Goal: Task Accomplishment & Management: Use online tool/utility

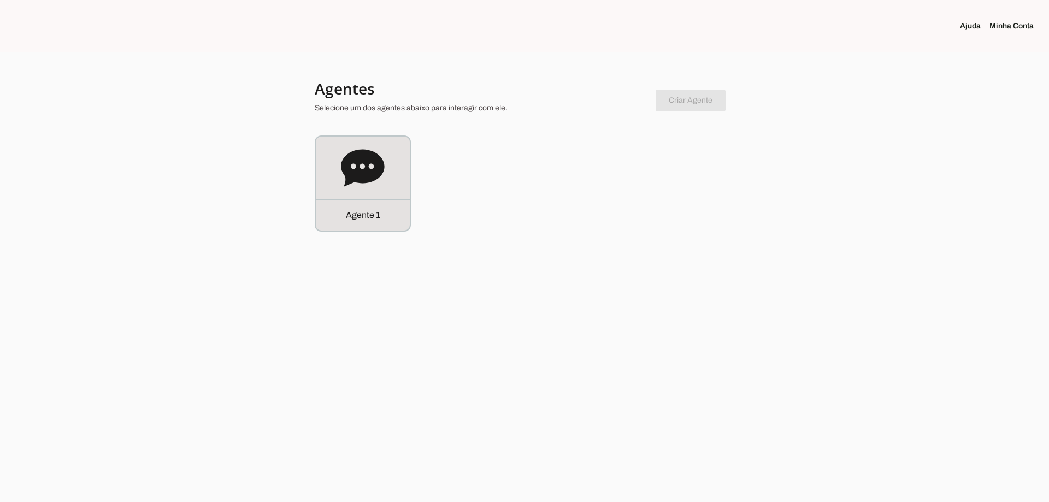
click at [342, 199] on div "Agente 1" at bounding box center [363, 214] width 94 height 31
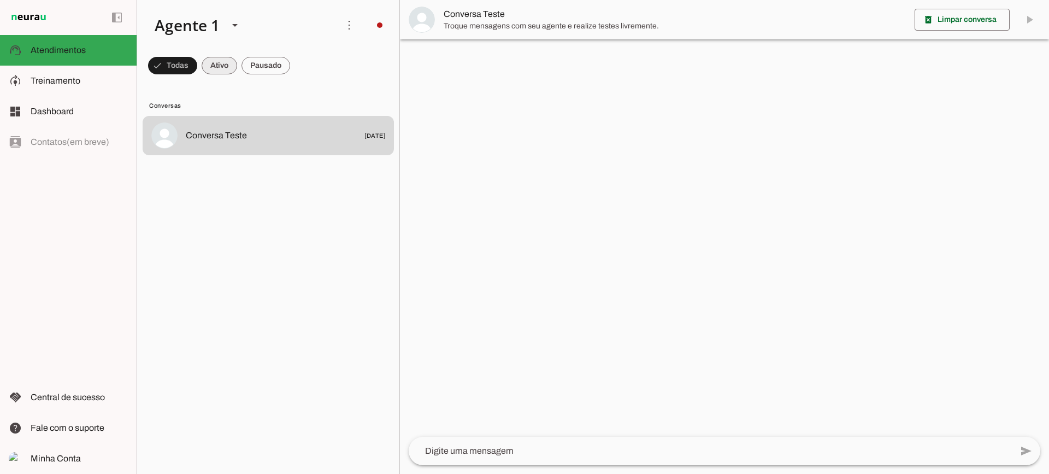
click at [219, 70] on span at bounding box center [220, 65] width 36 height 26
click at [258, 70] on span at bounding box center [266, 65] width 49 height 26
click at [216, 63] on span at bounding box center [210, 65] width 36 height 26
click at [276, 75] on span at bounding box center [266, 65] width 49 height 26
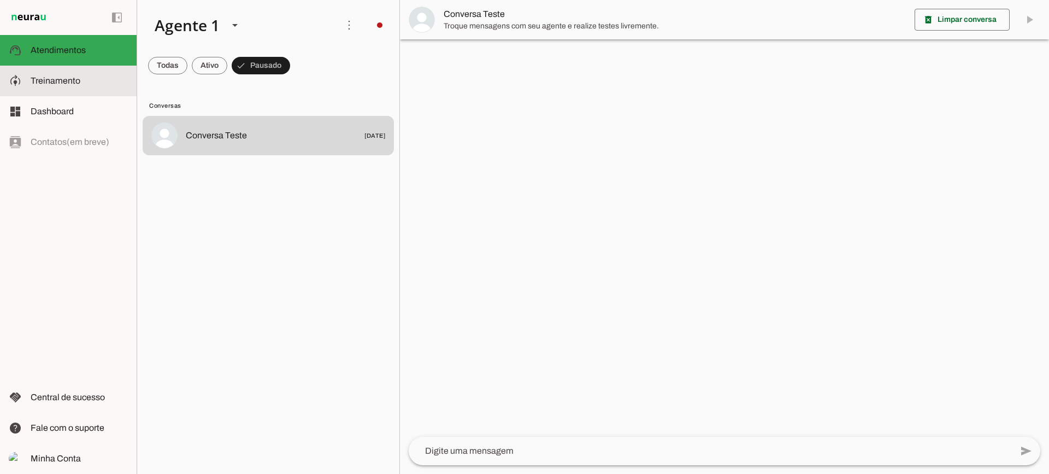
click at [103, 81] on slot at bounding box center [79, 80] width 97 height 13
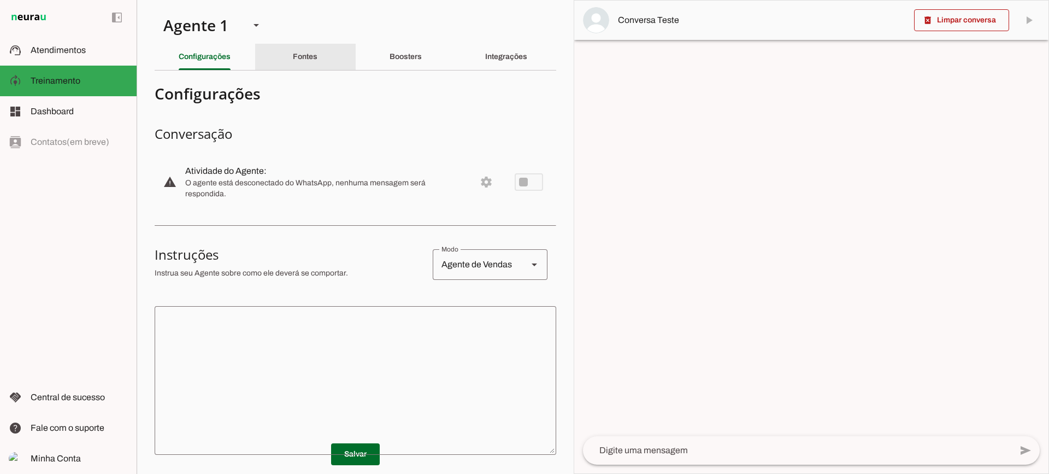
click at [293, 50] on div "Fontes" at bounding box center [305, 57] width 25 height 26
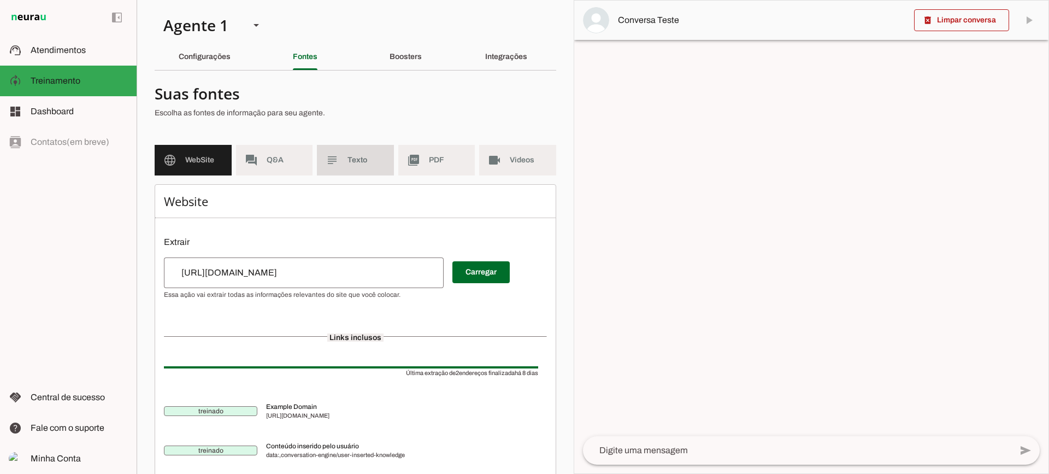
click at [342, 160] on md-item "subject Texto" at bounding box center [355, 160] width 77 height 31
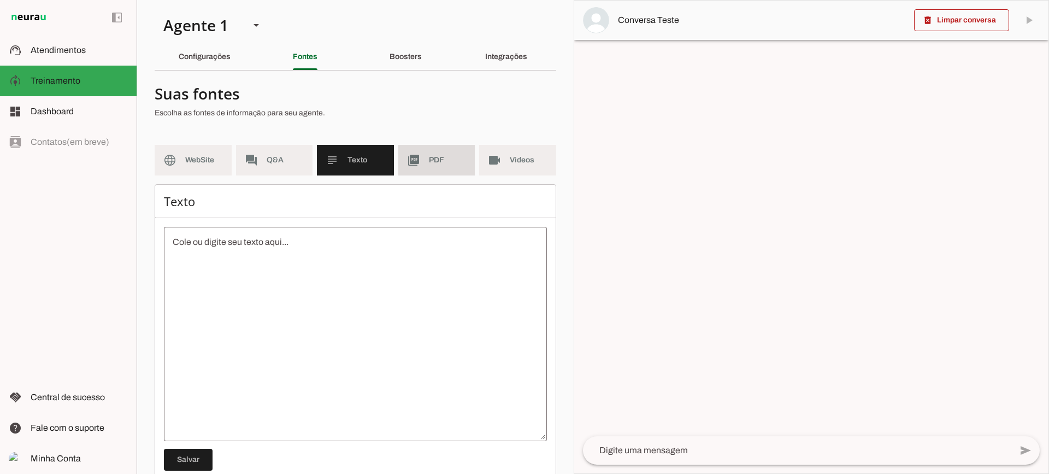
click at [434, 174] on md-item "picture_as_pdf PDF" at bounding box center [436, 160] width 77 height 31
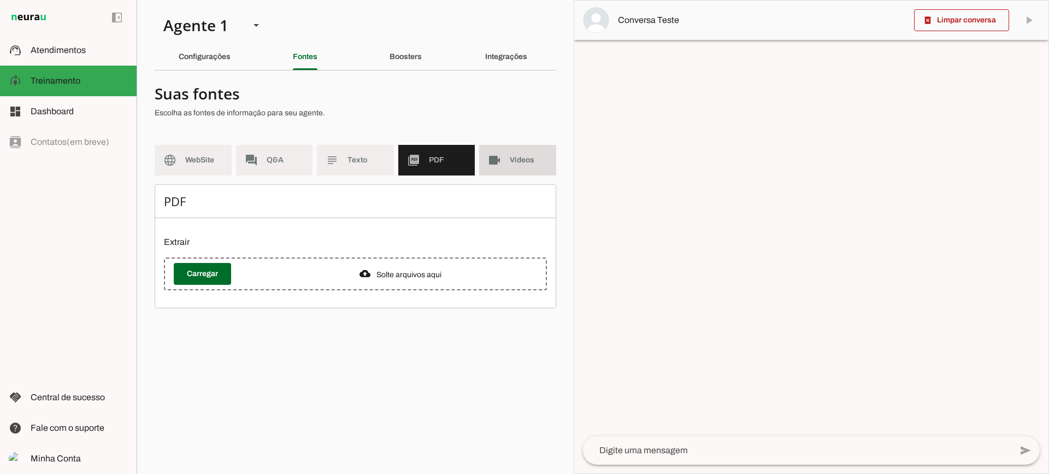
click at [510, 170] on md-item "videocam Videos" at bounding box center [517, 160] width 77 height 31
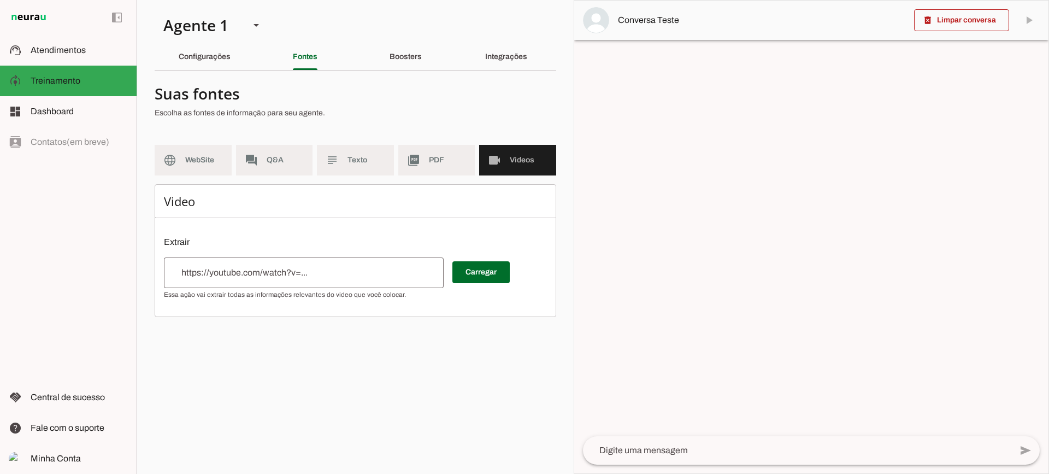
click at [451, 178] on md-list "language WebSite forum Q&A subject Texto picture_as_pdf PDF videocam Videos" at bounding box center [356, 164] width 402 height 39
click at [449, 167] on md-item "picture_as_pdf PDF" at bounding box center [436, 160] width 77 height 31
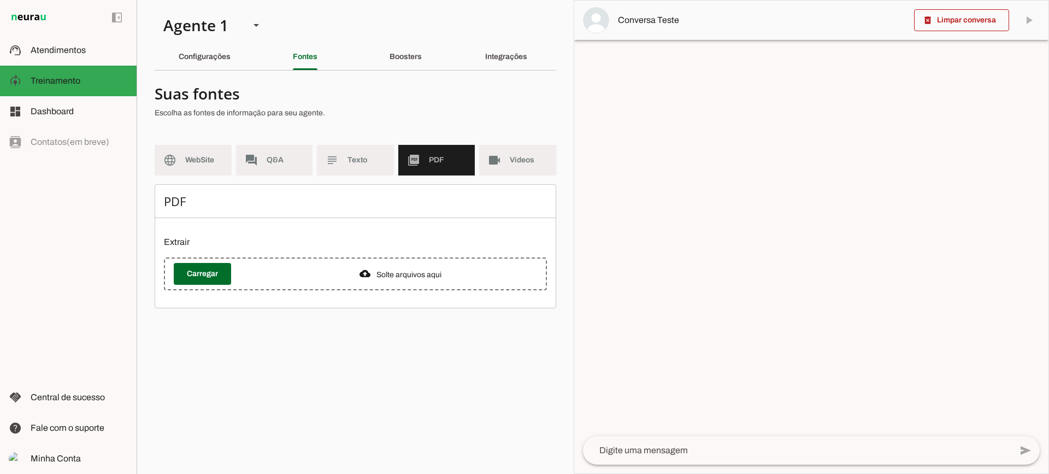
click at [254, 140] on section "Suas fontes Escolha as fontes de informação para seu agente. language WebSite f…" at bounding box center [356, 193] width 402 height 229
click at [258, 158] on md-item "forum Q&A" at bounding box center [274, 160] width 77 height 31
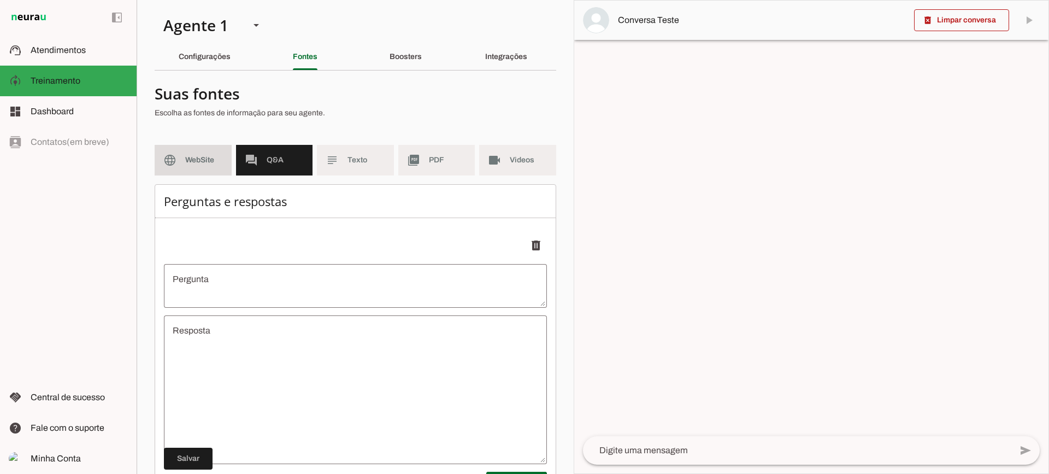
click at [185, 169] on md-item "language WebSite" at bounding box center [193, 160] width 77 height 31
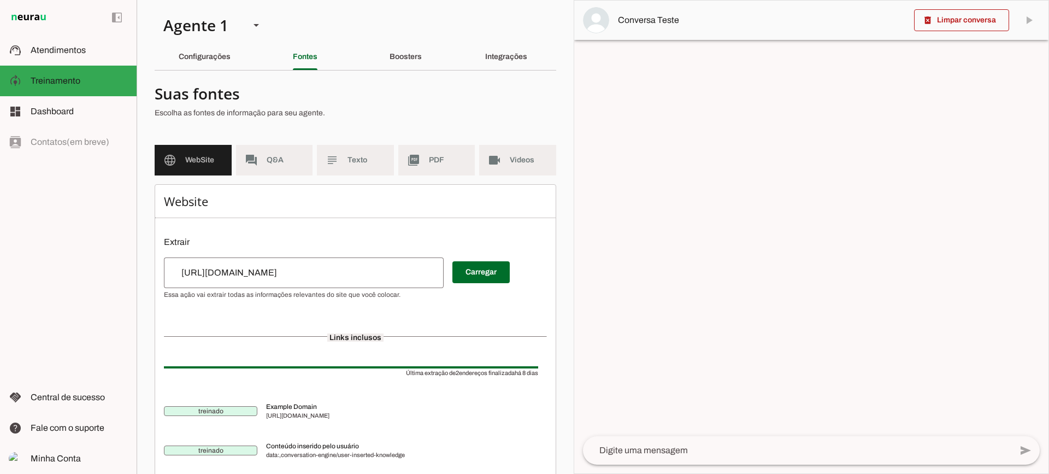
click at [416, 164] on md-item "picture_as_pdf PDF" at bounding box center [436, 160] width 77 height 31
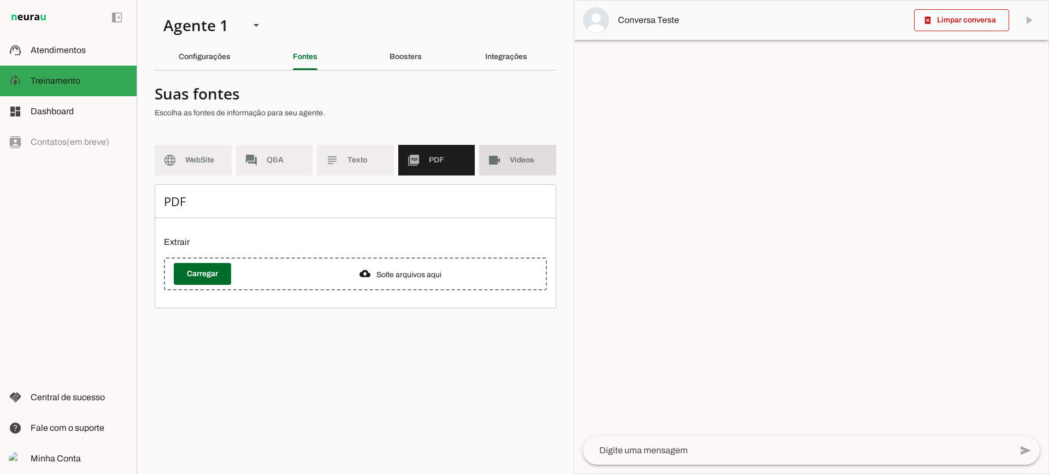
drag, startPoint x: 504, startPoint y: 164, endPoint x: 454, endPoint y: 160, distance: 50.0
click at [503, 164] on md-item "videocam Videos" at bounding box center [517, 160] width 77 height 31
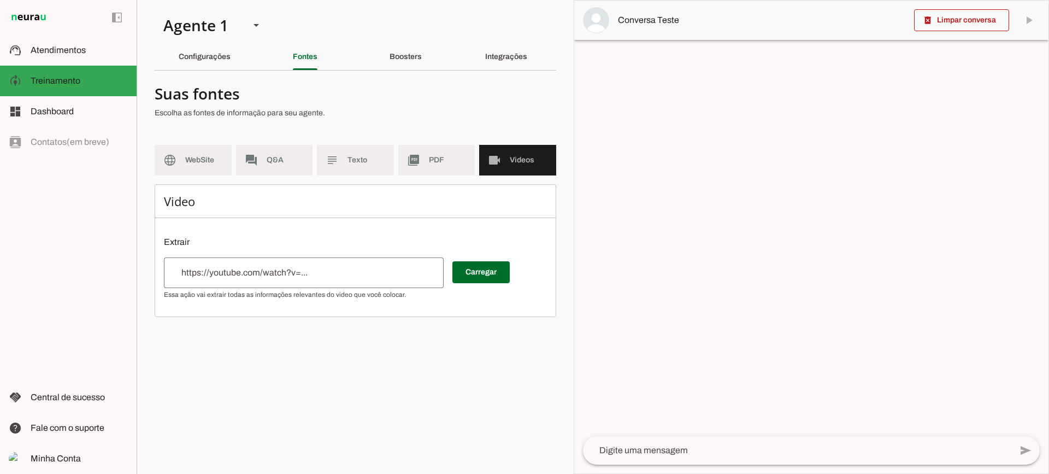
click at [475, 154] on md-list "language WebSite forum Q&A subject Texto picture_as_pdf PDF videocam Videos" at bounding box center [356, 164] width 402 height 39
click at [459, 157] on span "PDF" at bounding box center [448, 160] width 38 height 11
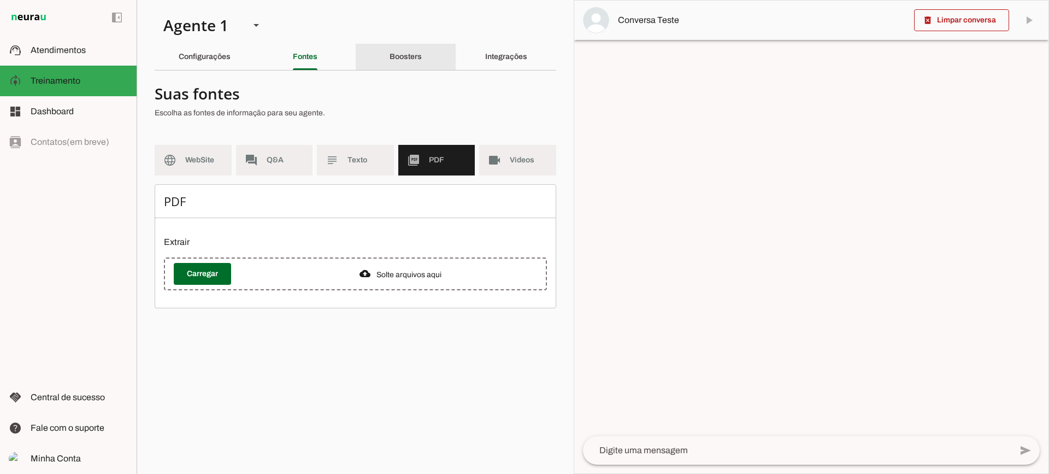
click at [422, 46] on div "Boosters" at bounding box center [406, 57] width 32 height 26
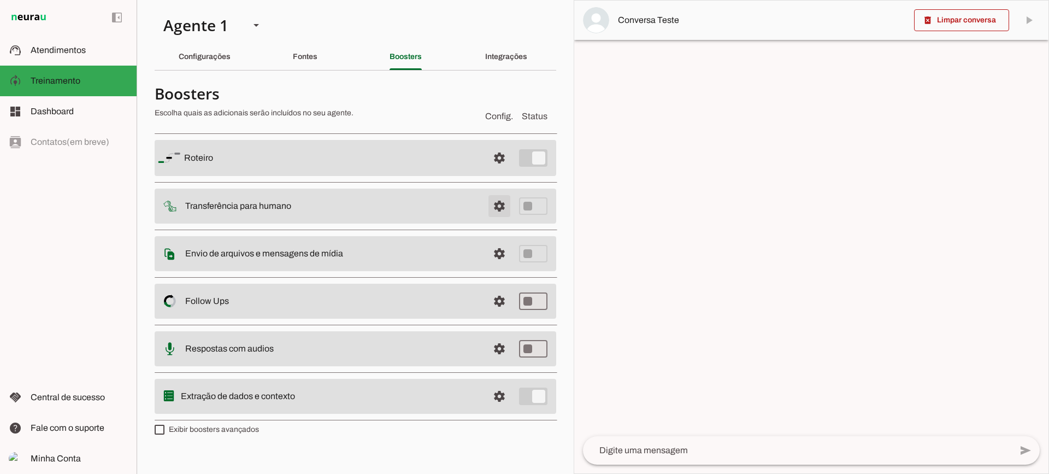
click at [502, 209] on span at bounding box center [499, 206] width 26 height 26
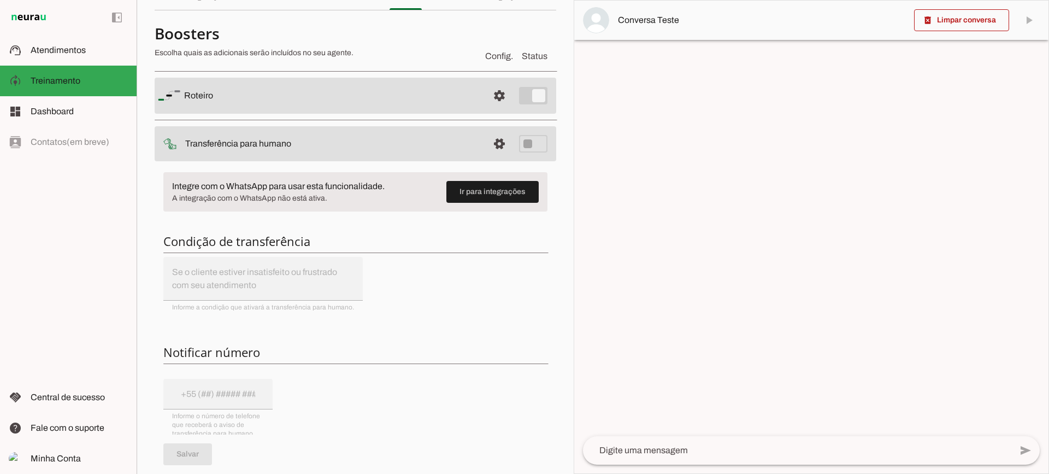
scroll to position [109, 0]
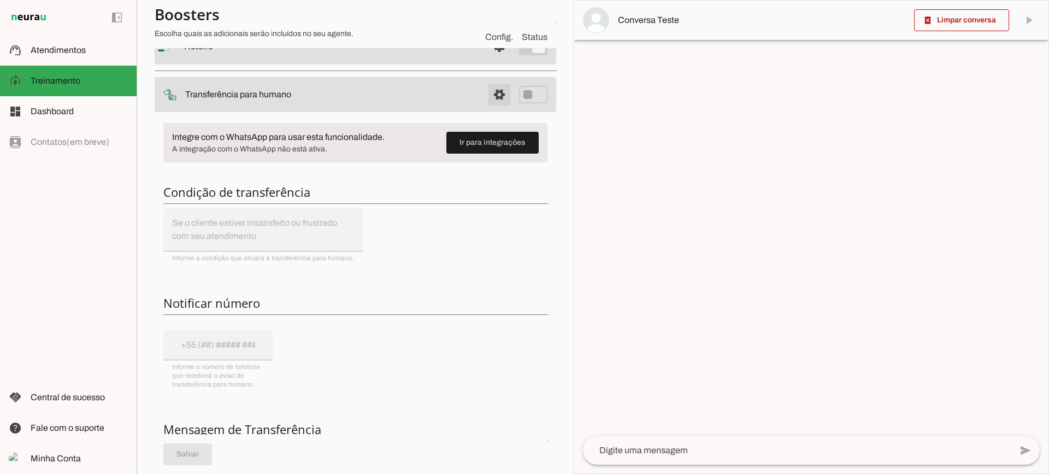
click at [498, 102] on span at bounding box center [499, 94] width 26 height 26
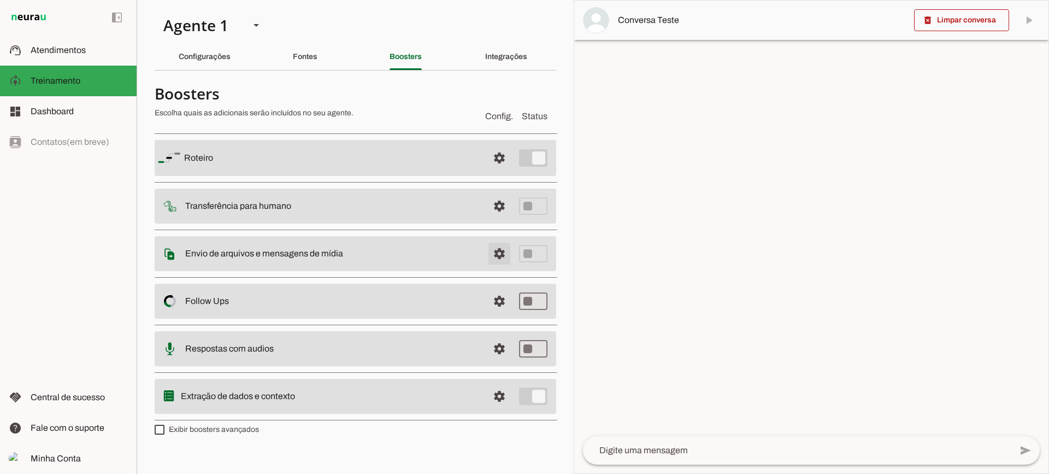
click at [497, 251] on span at bounding box center [499, 253] width 26 height 26
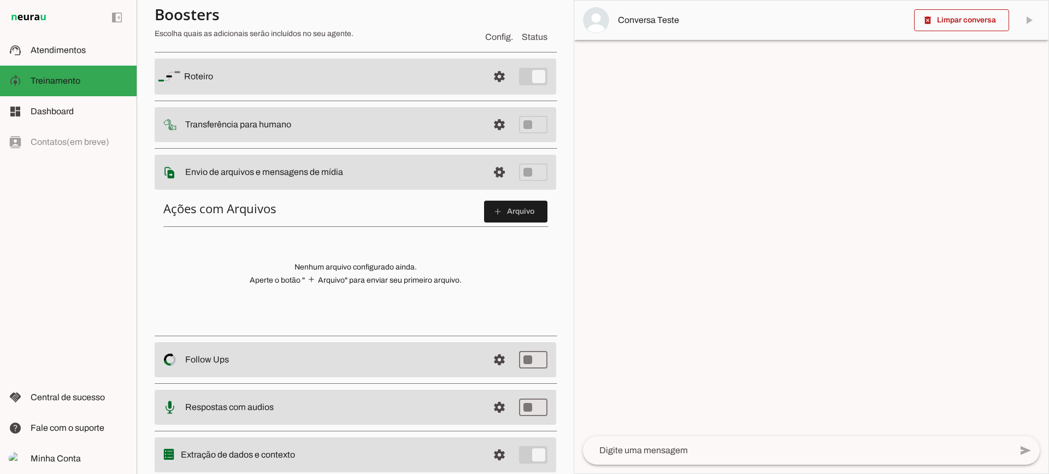
scroll to position [55, 0]
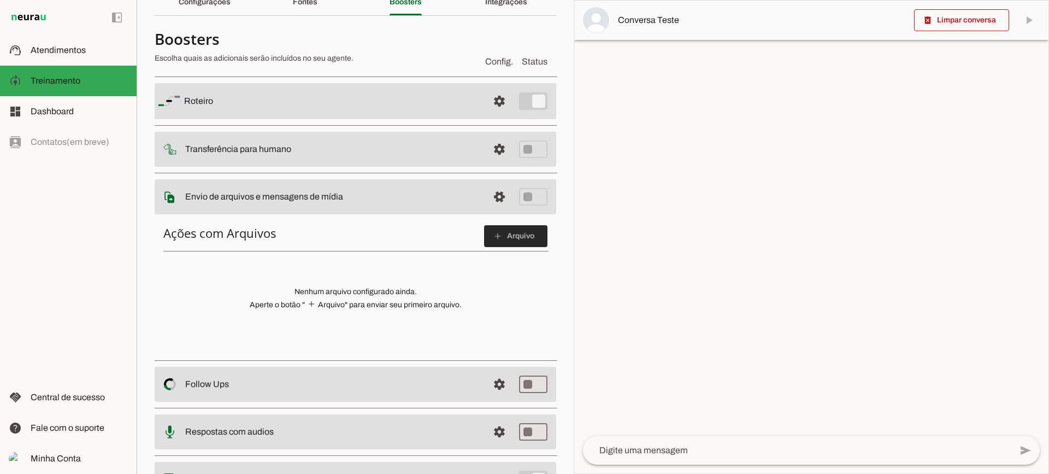
click at [498, 238] on span at bounding box center [515, 236] width 63 height 26
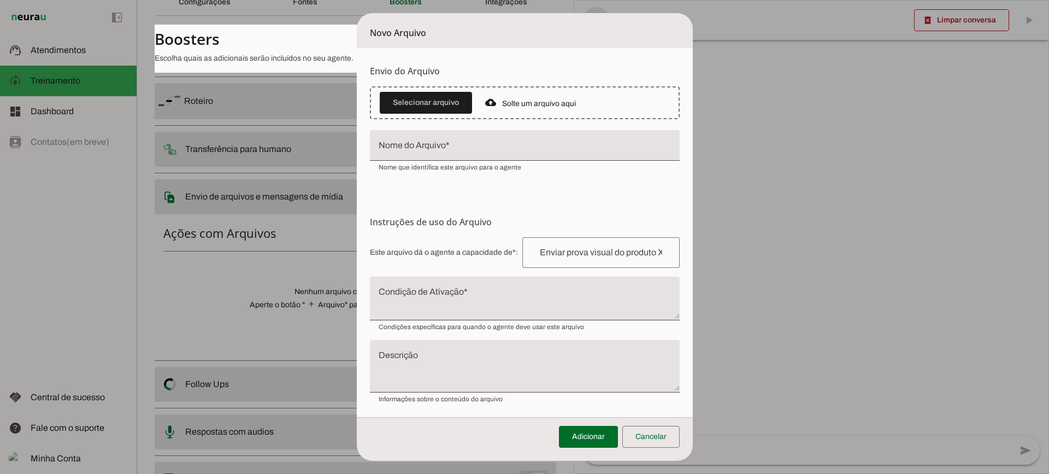
click at [481, 297] on textarea "Condição de Ativação" at bounding box center [525, 303] width 310 height 26
click at [667, 433] on span at bounding box center [650, 437] width 57 height 26
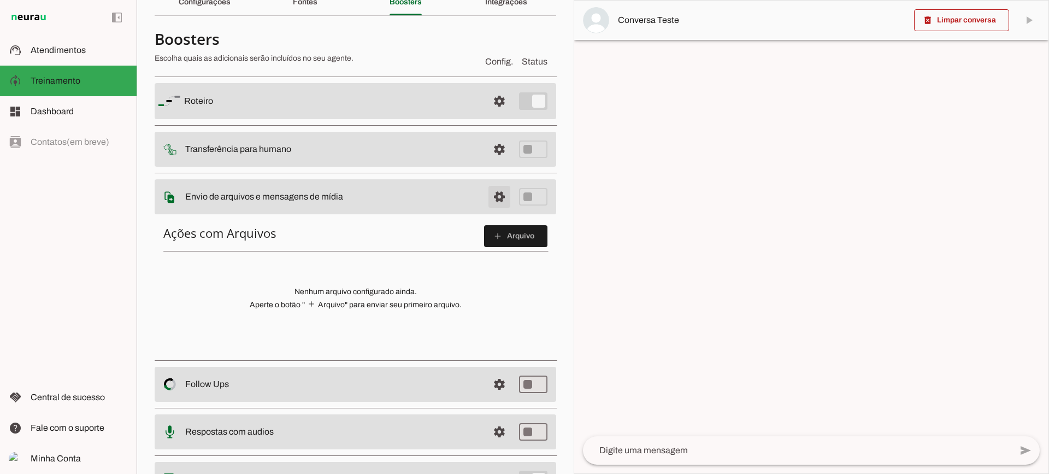
click at [497, 194] on span at bounding box center [499, 197] width 26 height 26
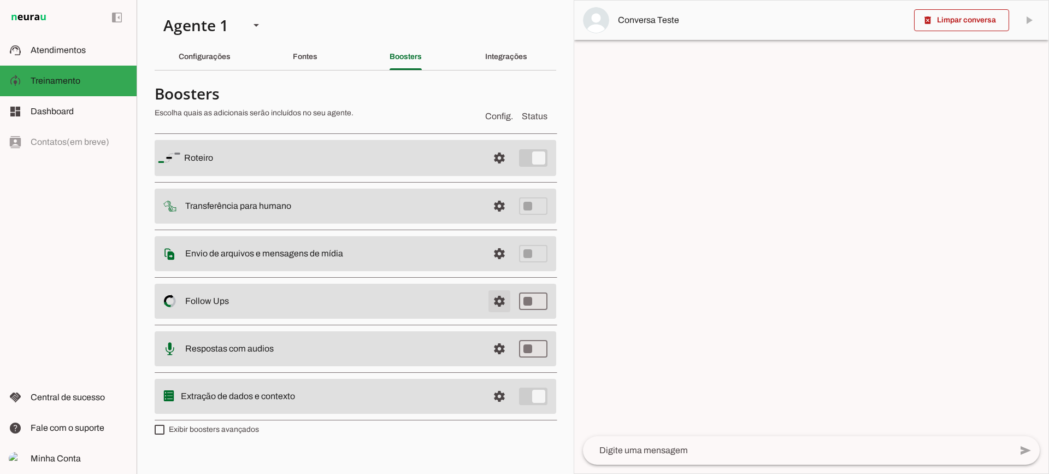
click at [502, 302] on span at bounding box center [499, 301] width 26 height 26
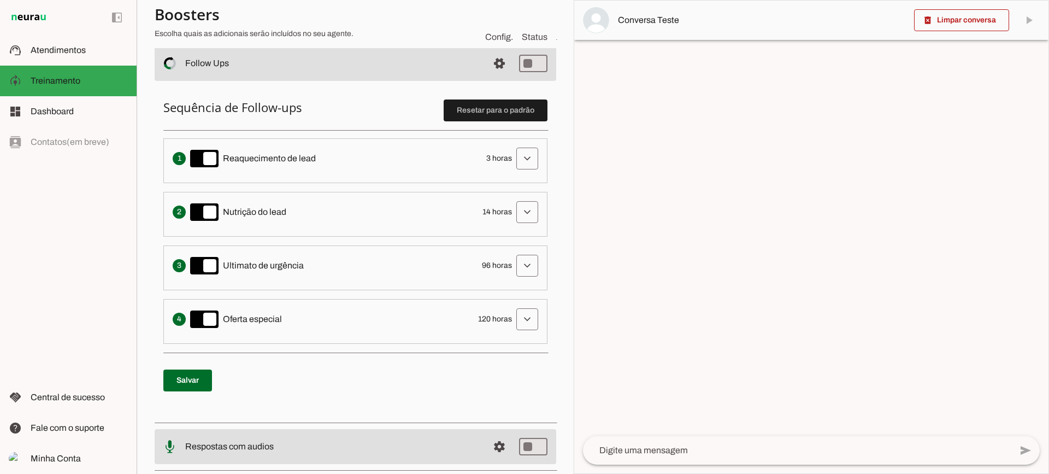
scroll to position [219, 0]
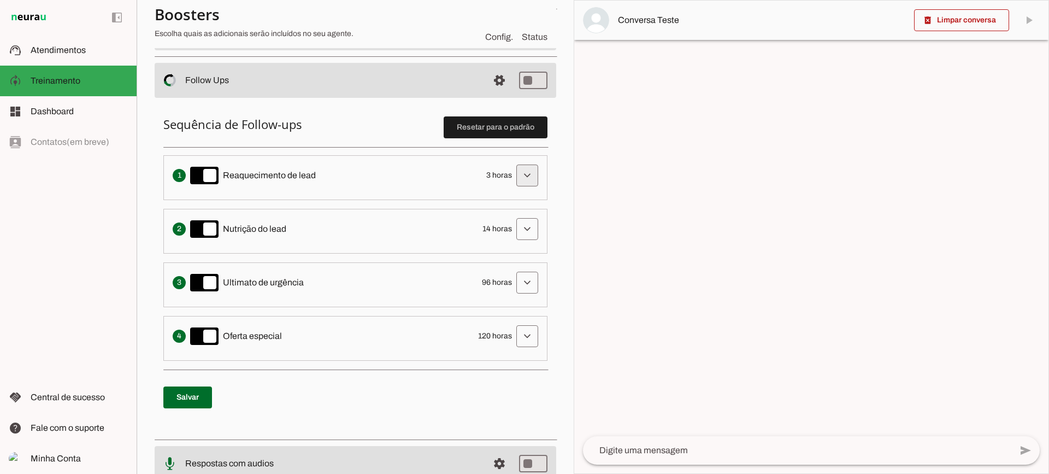
click at [515, 169] on span at bounding box center [527, 175] width 26 height 26
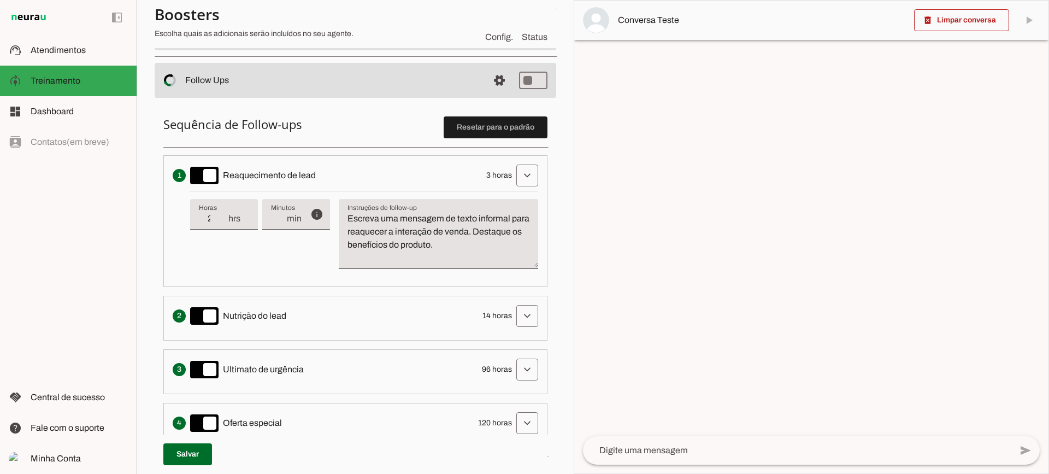
type input "2"
type md-filled-text-field "2"
click at [224, 221] on input "2" at bounding box center [213, 218] width 28 height 13
type input "1"
type md-filled-text-field "1"
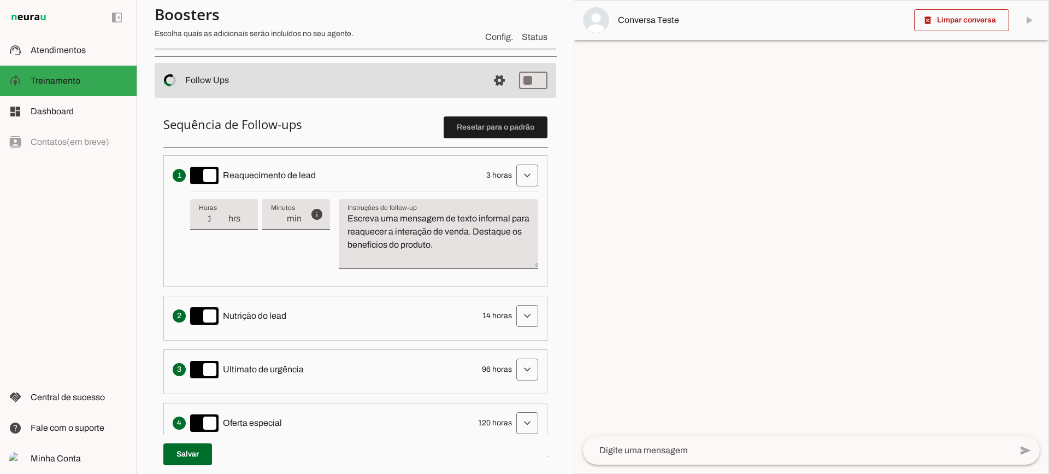
click at [224, 221] on input "1" at bounding box center [213, 218] width 28 height 13
type input "2"
type md-filled-text-field "2"
click at [226, 213] on input "2" at bounding box center [213, 218] width 28 height 13
type input "3"
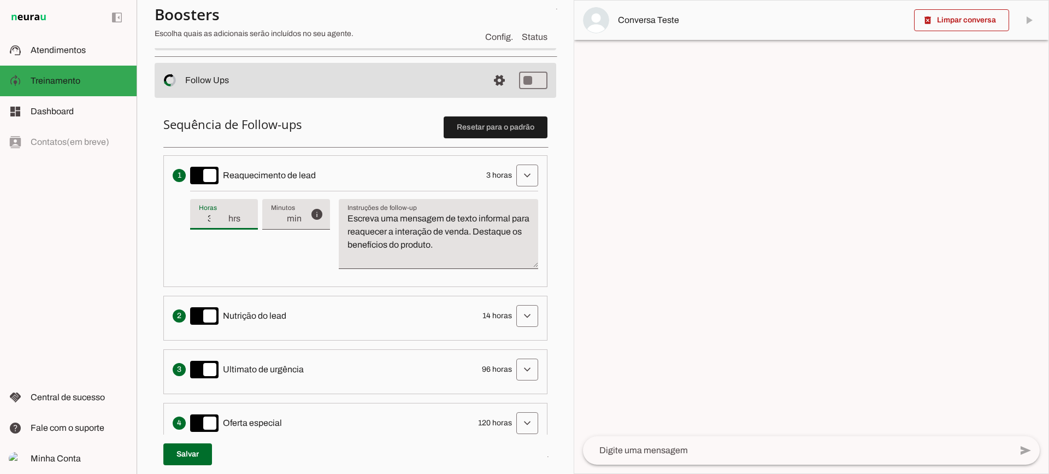
type md-filled-text-field "3"
click at [226, 213] on input "3" at bounding box center [213, 218] width 28 height 13
type input "4"
type md-filled-text-field "4"
click at [226, 213] on input "4" at bounding box center [213, 218] width 28 height 13
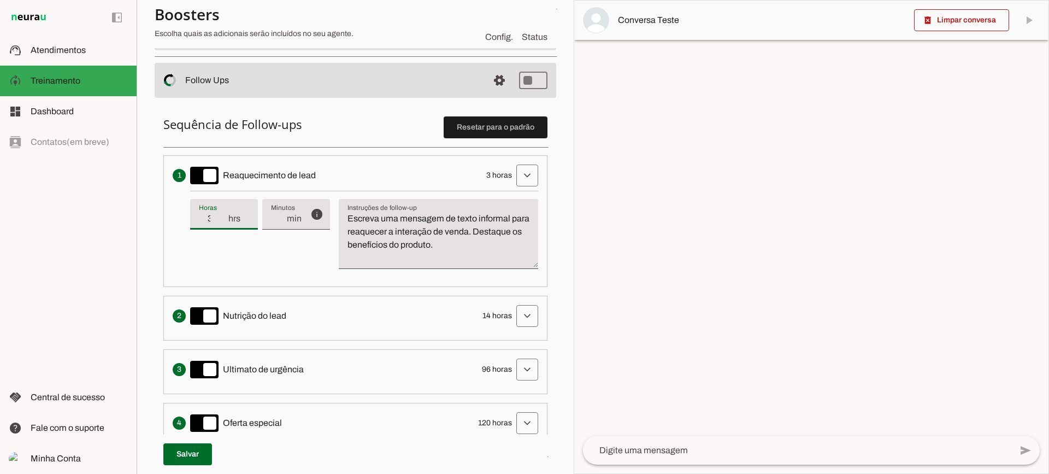
type input "3"
type md-filled-text-field "3"
click at [222, 224] on input "3" at bounding box center [213, 218] width 28 height 13
drag, startPoint x: 415, startPoint y: 239, endPoint x: 328, endPoint y: 204, distance: 94.2
click at [328, 204] on div "info Tempo de atraso / inatividade O tempo de atraso é o tempo de inatividade d…" at bounding box center [364, 234] width 348 height 87
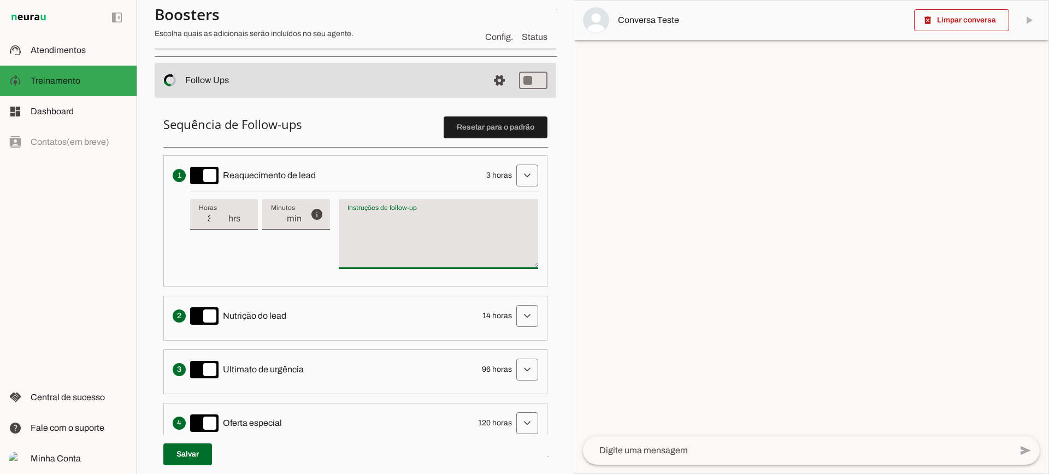
type textarea "Escreva uma mensagem de texto informal para reaquecer a interação de venda. Des…"
click at [464, 247] on textarea "Escreva uma mensagem de texto informal para reaquecer a interação de venda. Des…" at bounding box center [438, 238] width 199 height 52
click at [472, 248] on textarea "Escreva uma mensagem de texto informal para reaquecer a interação de venda. Des…" at bounding box center [438, 238] width 199 height 52
type input "4"
type md-filled-text-field "4"
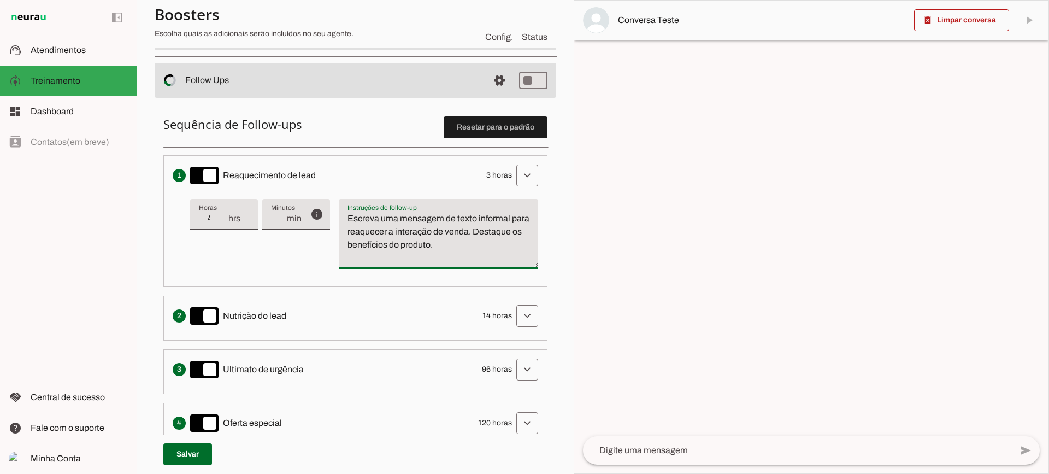
click at [222, 216] on input "4" at bounding box center [213, 218] width 28 height 13
type input "5"
type md-filled-text-field "5"
click at [222, 216] on input "5" at bounding box center [213, 218] width 28 height 13
type input "6"
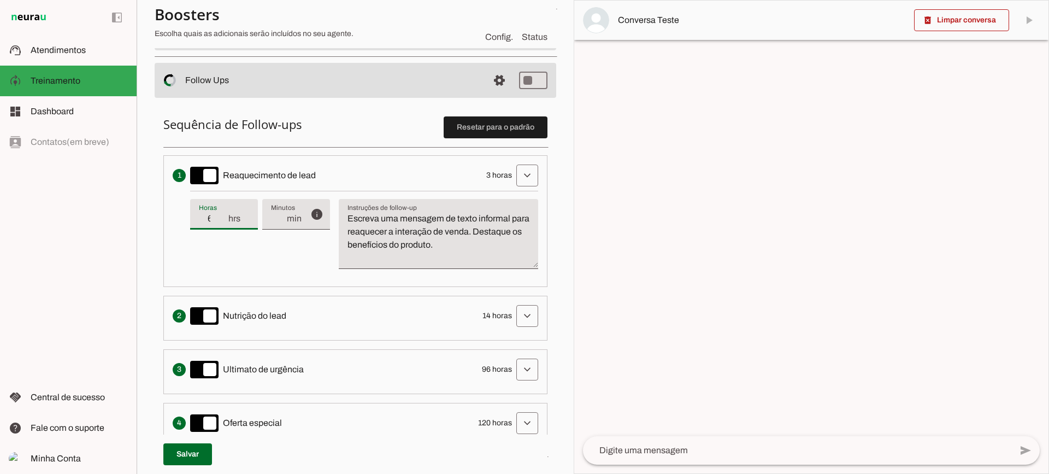
type md-filled-text-field "6"
click at [222, 216] on input "6" at bounding box center [213, 218] width 28 height 13
type input "7"
type md-filled-text-field "7"
click at [222, 216] on input "7" at bounding box center [213, 218] width 28 height 13
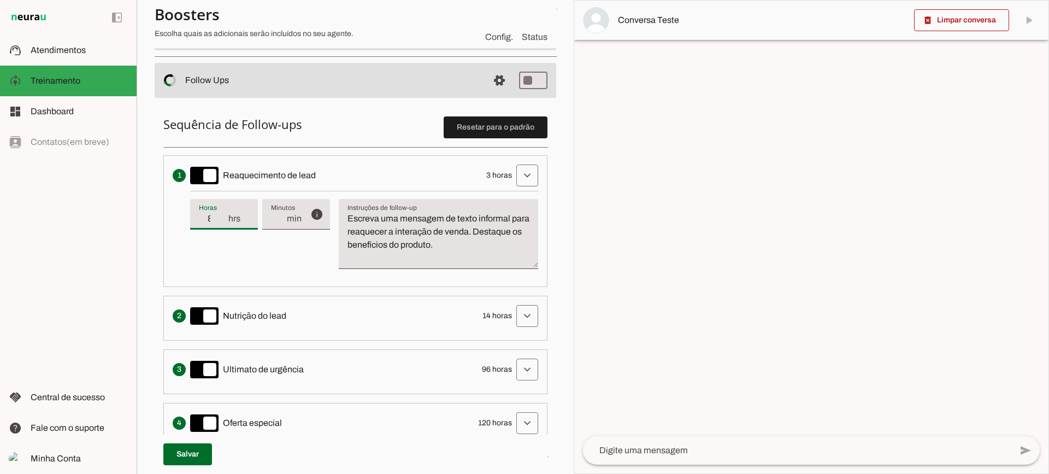
type input "8"
type md-filled-text-field "8"
click at [222, 216] on input "8" at bounding box center [213, 218] width 28 height 13
type input "9"
type md-filled-text-field "9"
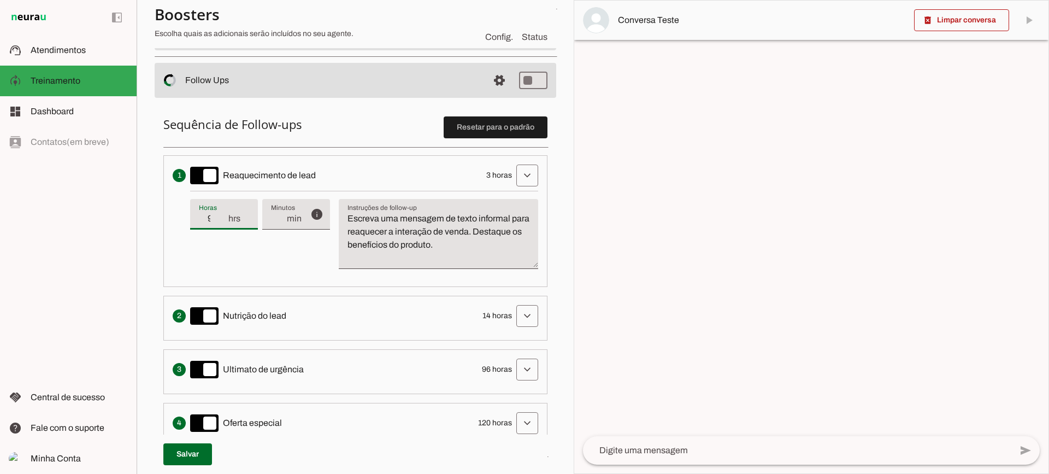
click at [222, 216] on input "9" at bounding box center [213, 218] width 28 height 13
type input "10"
type md-filled-text-field "10"
click at [222, 216] on input "10" at bounding box center [213, 218] width 28 height 13
type input "9"
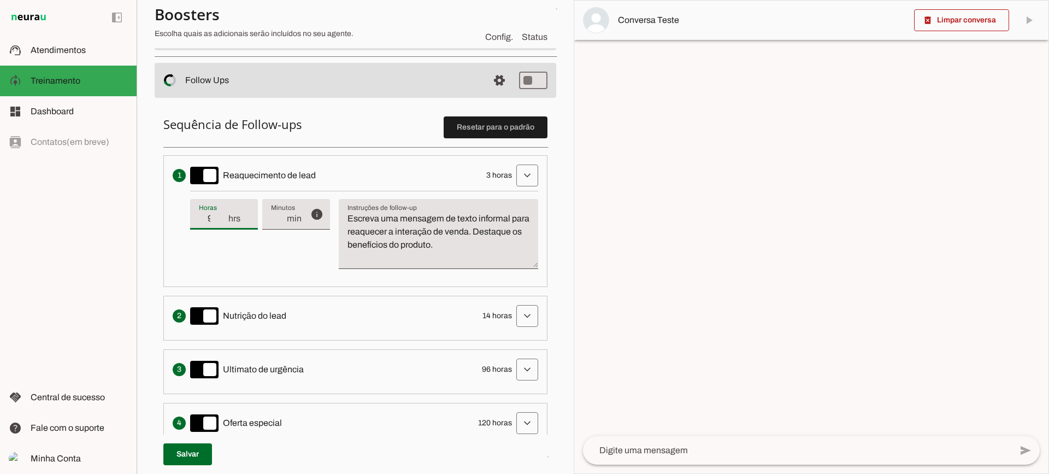
type md-filled-text-field "9"
click at [222, 223] on input "9" at bounding box center [213, 218] width 28 height 13
type input "8"
type md-filled-text-field "8"
click at [222, 223] on input "8" at bounding box center [213, 218] width 28 height 13
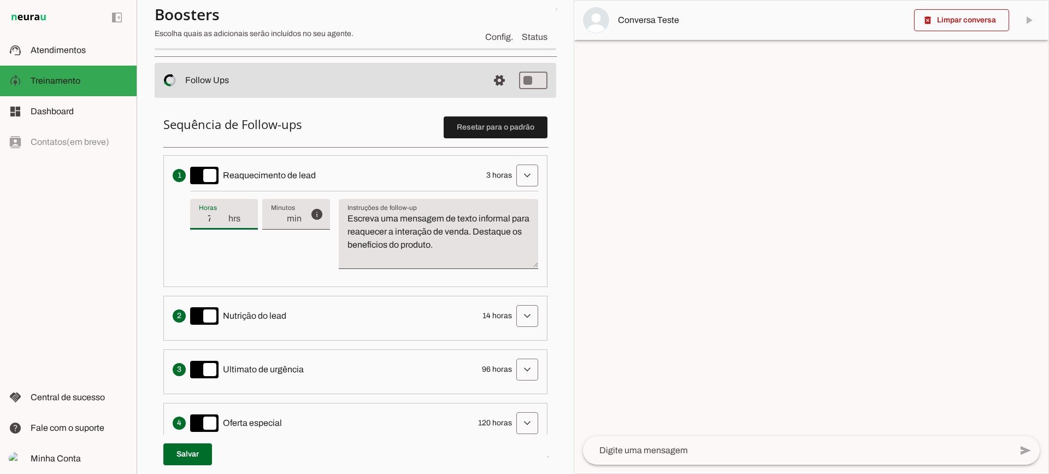
type input "7"
type md-filled-text-field "7"
click at [222, 223] on input "7" at bounding box center [213, 218] width 28 height 13
type input "6"
type md-filled-text-field "6"
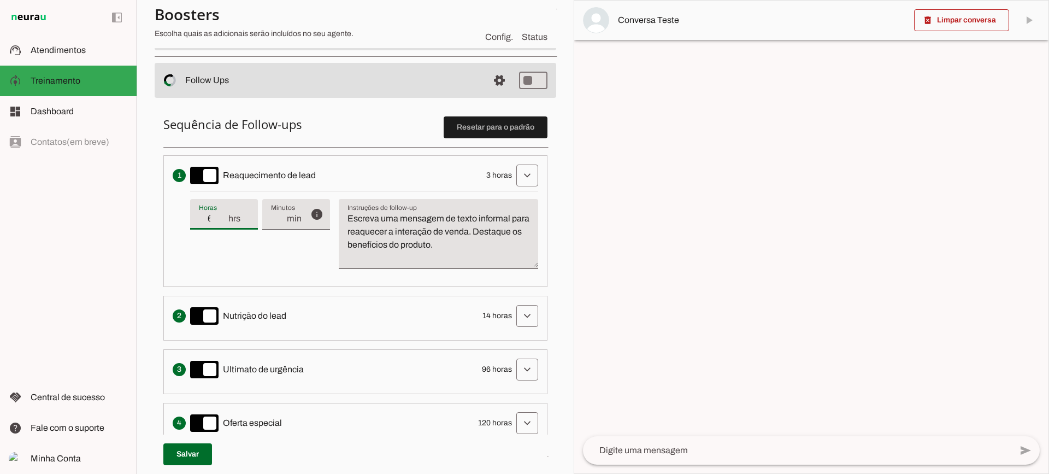
click at [222, 223] on input "6" at bounding box center [213, 218] width 28 height 13
type input "5"
type md-filled-text-field "5"
click at [222, 223] on input "5" at bounding box center [213, 218] width 28 height 13
type input "4"
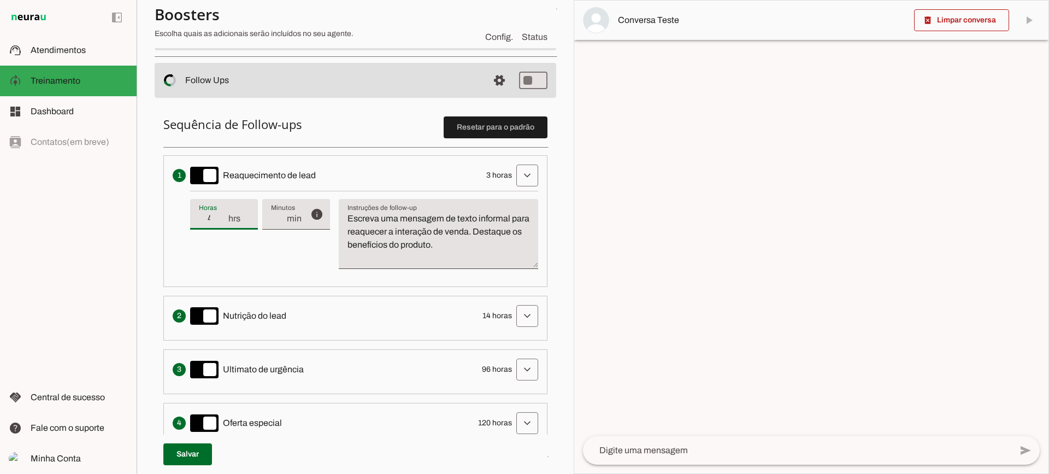
type md-filled-text-field "4"
click at [222, 223] on input "4" at bounding box center [213, 218] width 28 height 13
type input "3"
type md-filled-text-field "3"
click at [222, 223] on input "3" at bounding box center [213, 218] width 28 height 13
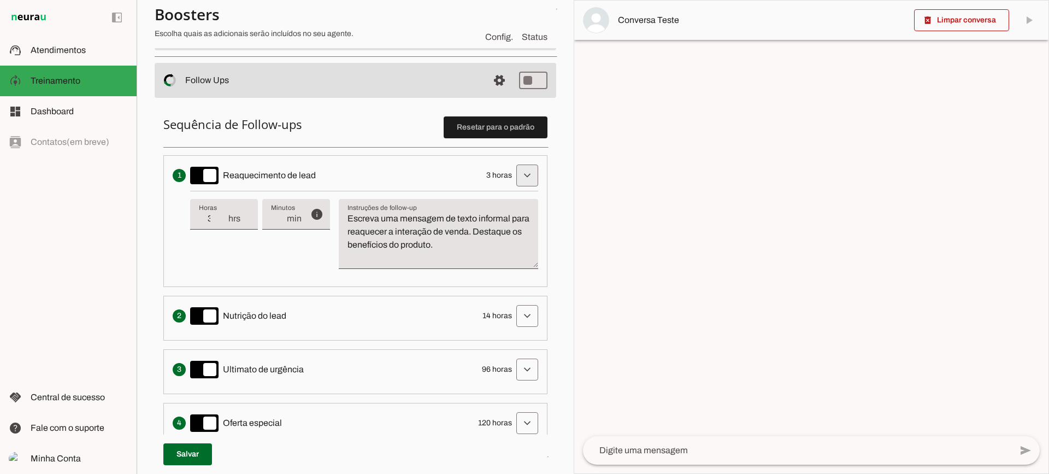
click at [514, 171] on span at bounding box center [527, 175] width 26 height 26
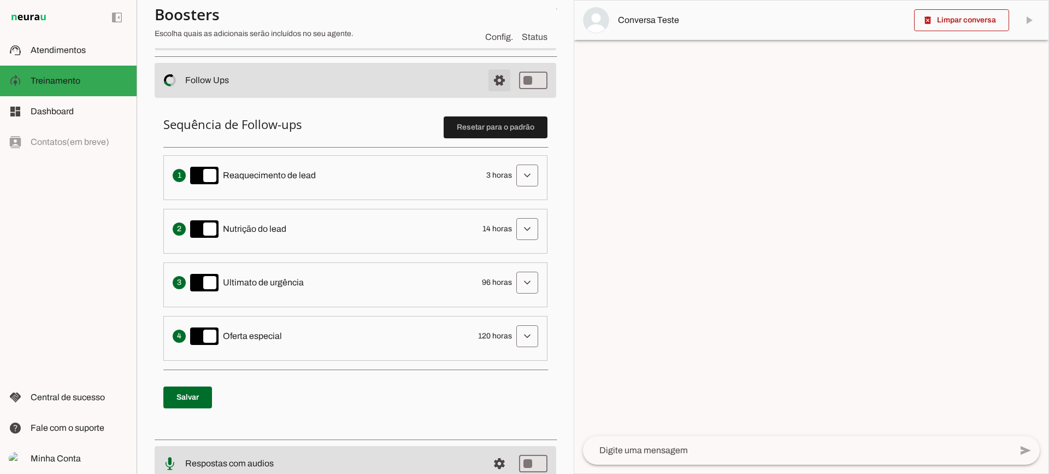
click at [489, 92] on span at bounding box center [499, 80] width 26 height 26
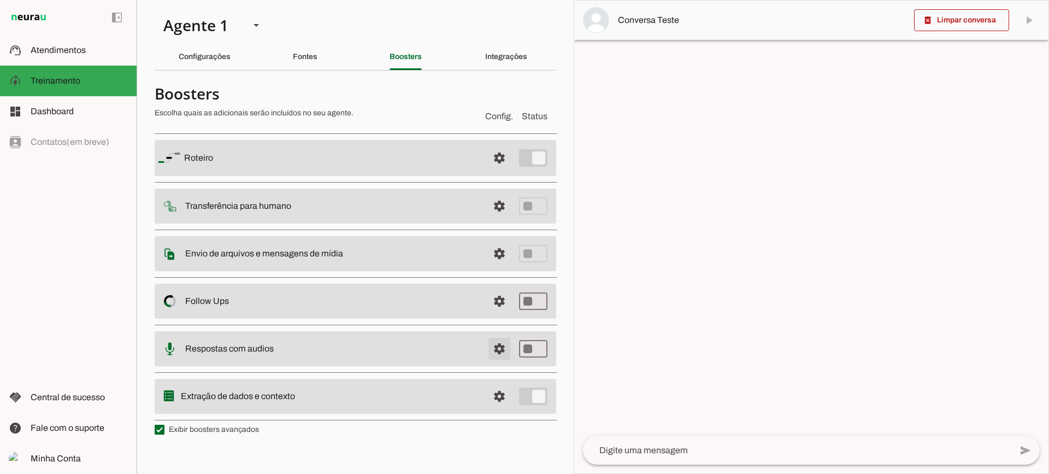
click at [499, 348] on span at bounding box center [499, 349] width 26 height 26
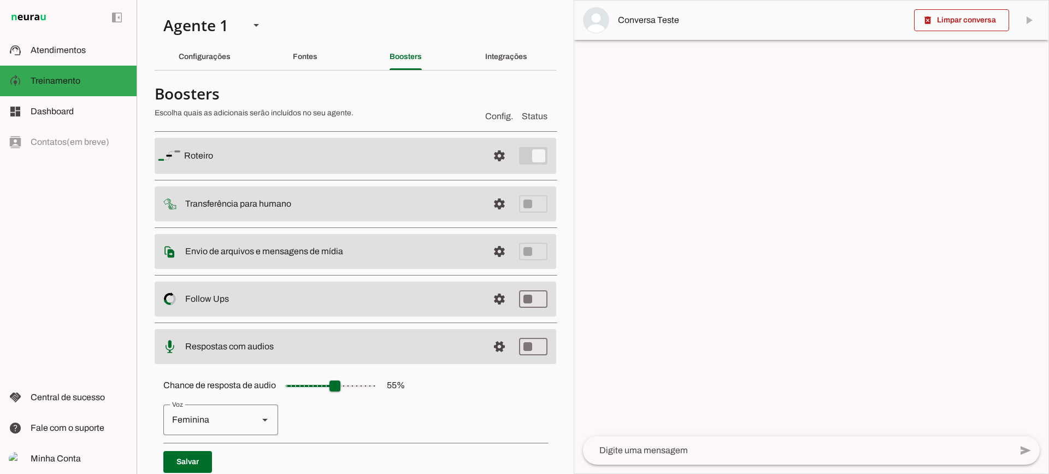
scroll to position [100, 0]
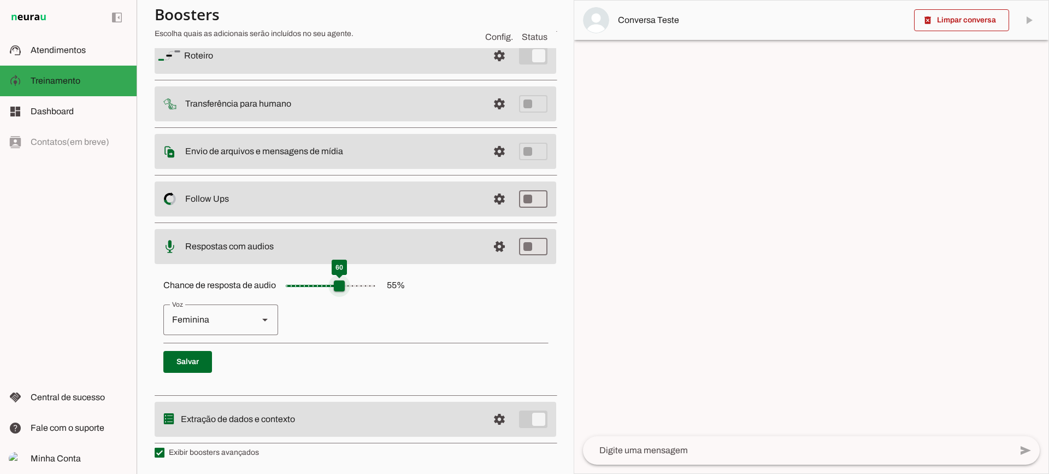
drag, startPoint x: 323, startPoint y: 293, endPoint x: 341, endPoint y: 292, distance: 18.1
type input "**"
type md-slider "60"
click at [341, 292] on input "Chance de resposta de audio 55 %" at bounding box center [330, 286] width 109 height 22
click at [490, 257] on span at bounding box center [499, 246] width 26 height 26
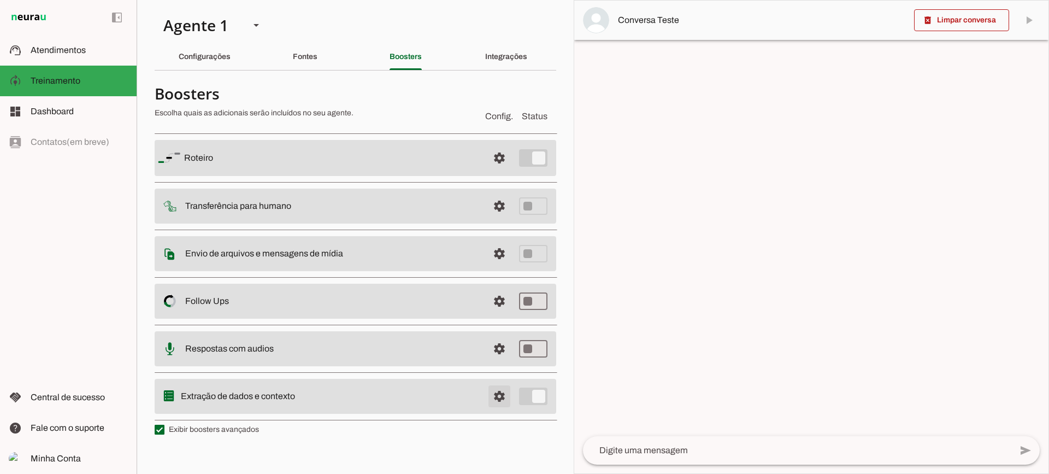
click at [501, 398] on span at bounding box center [499, 396] width 26 height 26
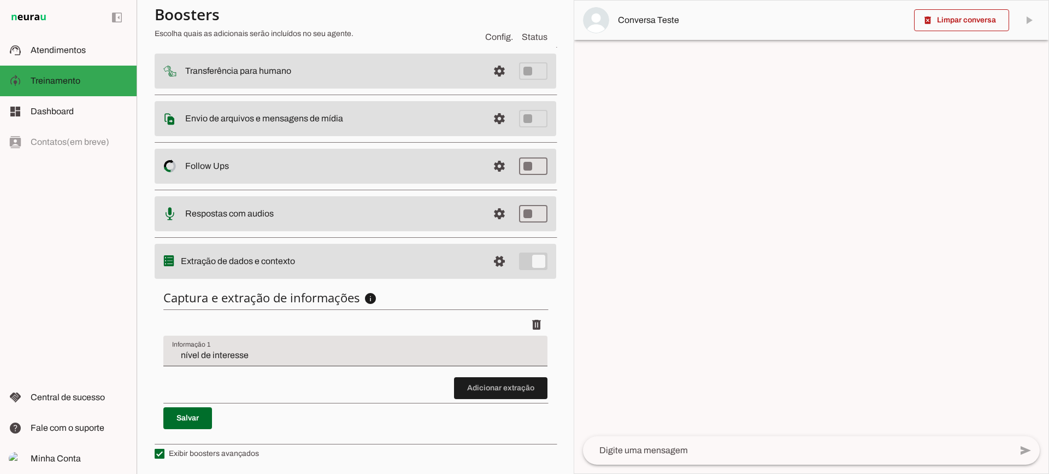
scroll to position [134, 0]
click at [455, 384] on span at bounding box center [500, 387] width 93 height 26
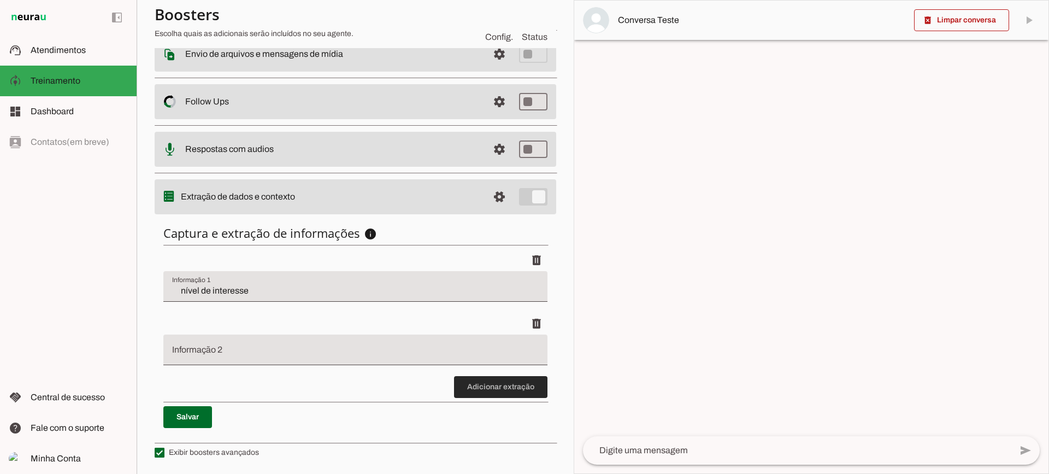
click at [470, 381] on span at bounding box center [500, 387] width 93 height 26
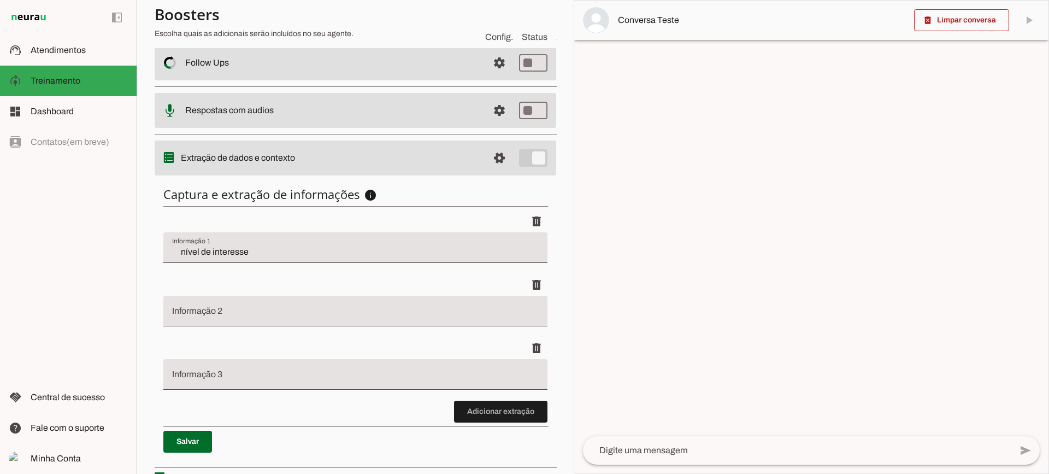
scroll to position [261, 0]
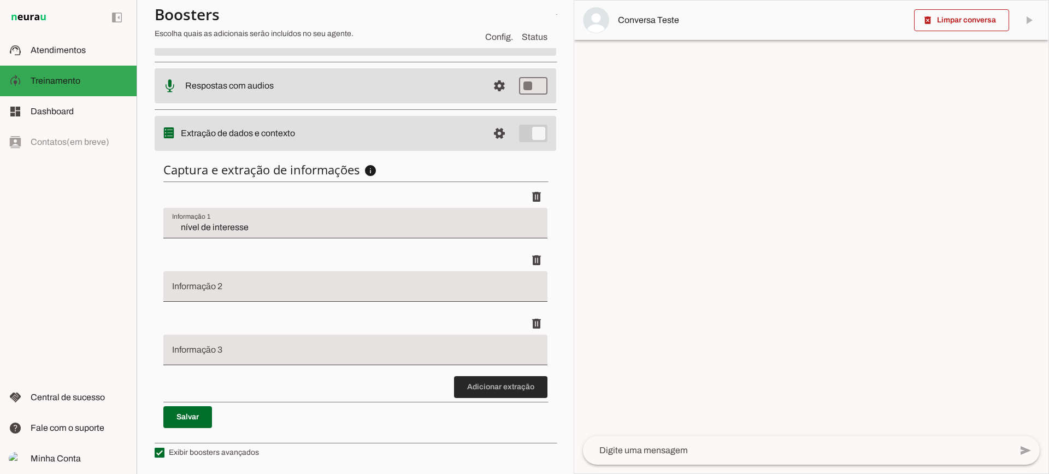
click at [487, 378] on span at bounding box center [500, 387] width 93 height 26
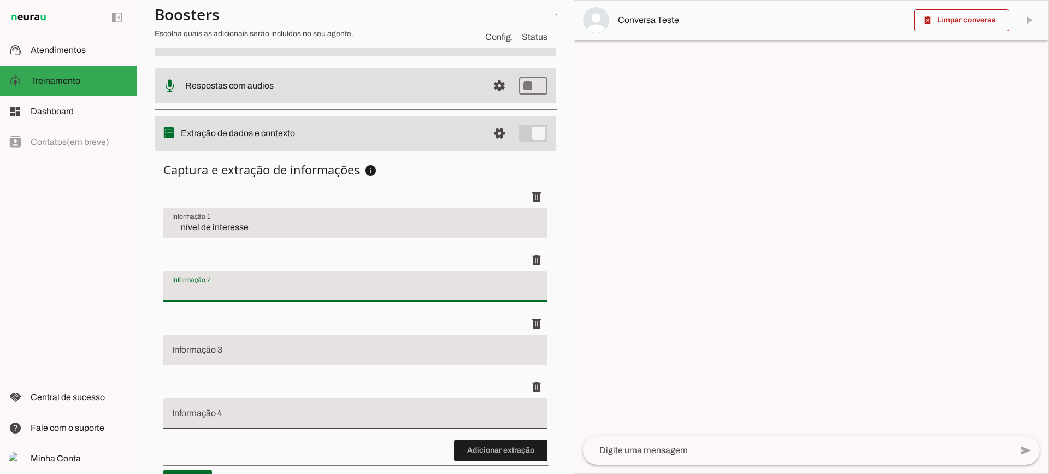
click at [257, 282] on div at bounding box center [355, 286] width 384 height 31
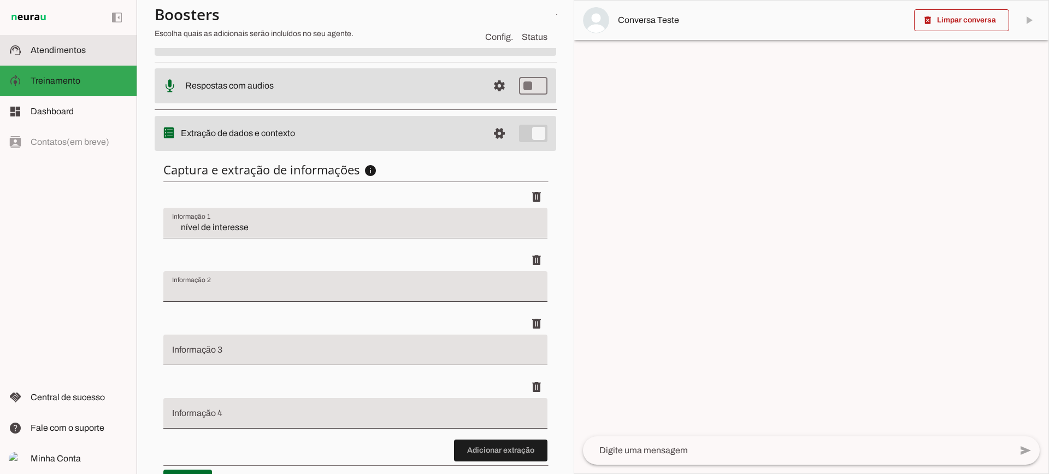
click at [75, 49] on span "Atendimentos" at bounding box center [58, 49] width 55 height 9
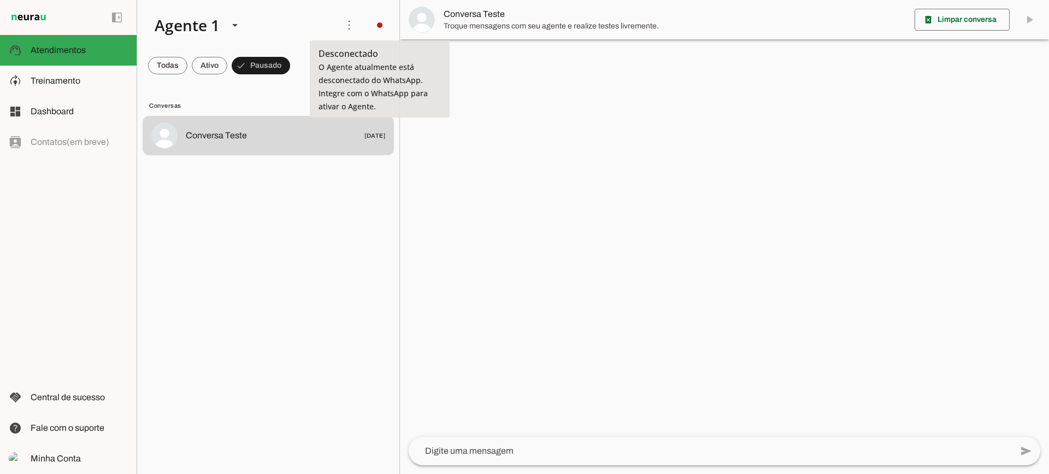
click at [486, 24] on span "Troque mensagens com seu agente e realize testes livremente." at bounding box center [675, 26] width 462 height 11
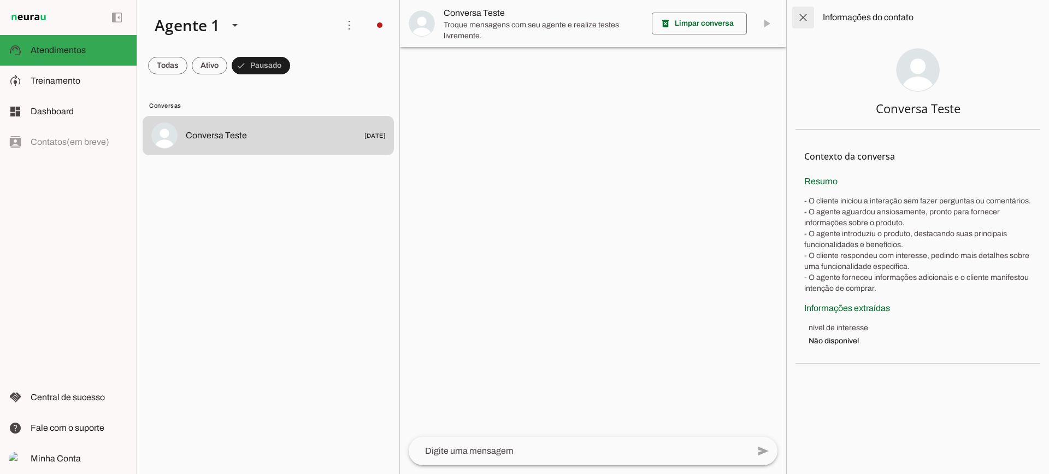
click at [801, 19] on span at bounding box center [803, 17] width 26 height 26
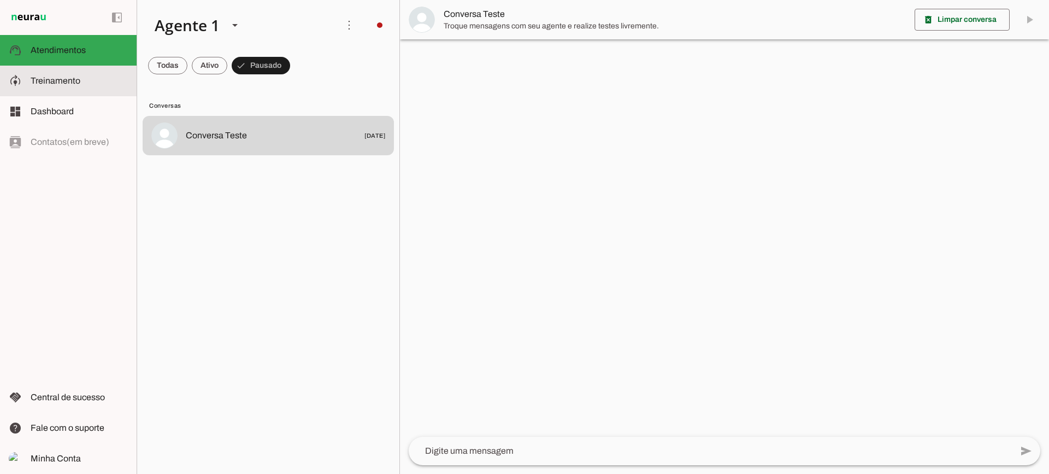
click at [100, 79] on slot at bounding box center [79, 80] width 97 height 13
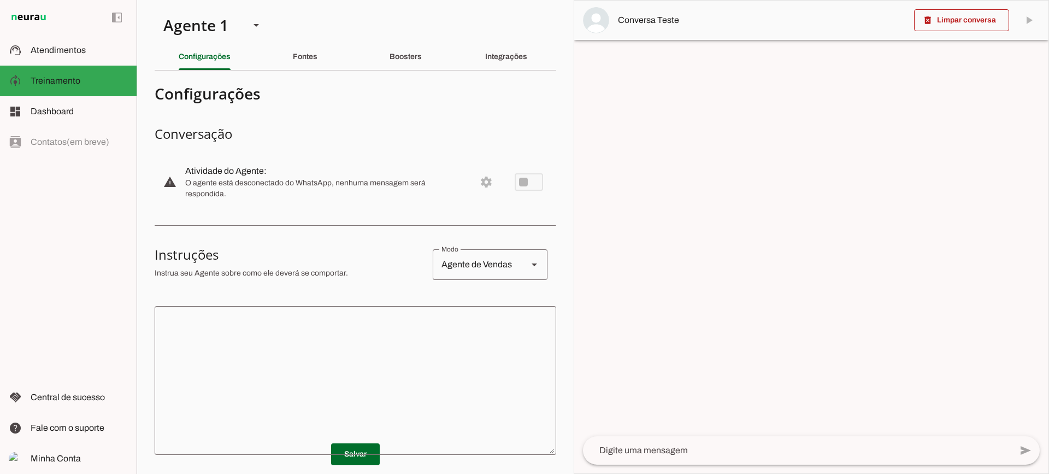
click at [516, 65] on div "Integrações" at bounding box center [506, 57] width 42 height 26
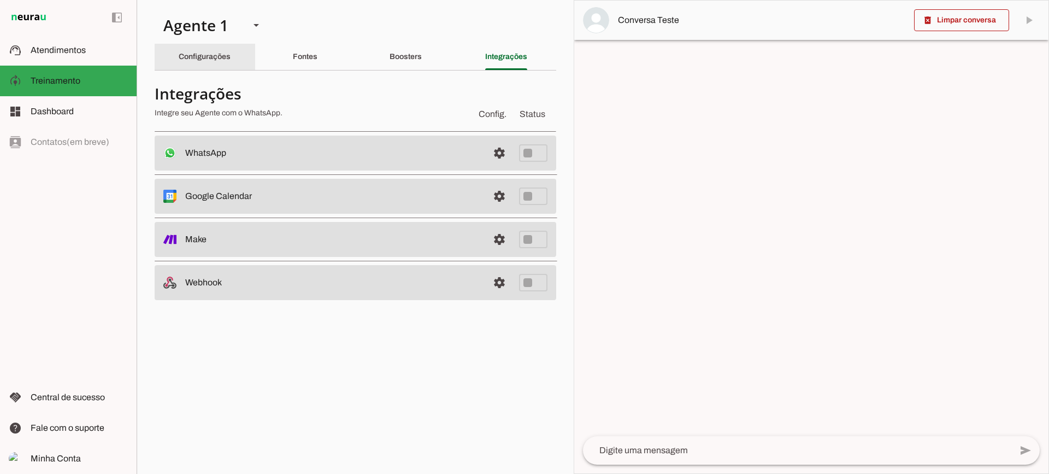
click at [231, 52] on div "Configurações" at bounding box center [205, 57] width 52 height 26
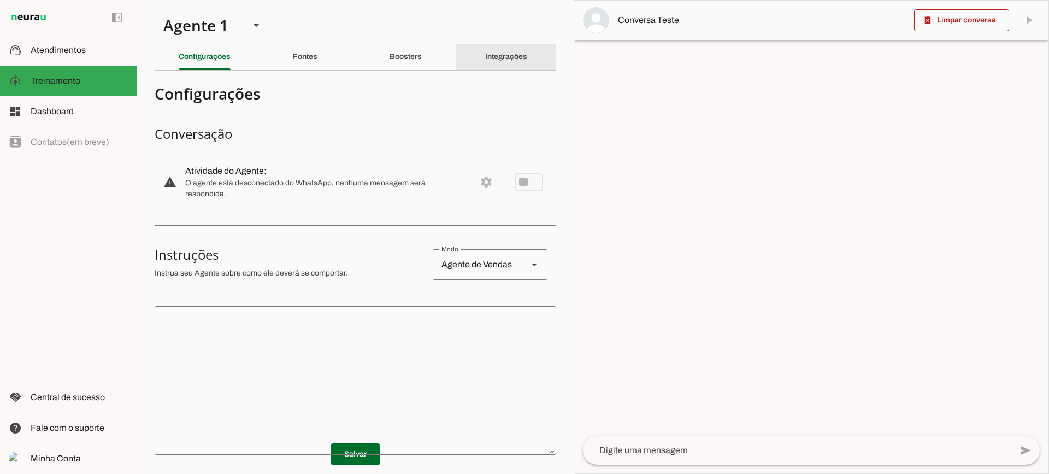
click at [485, 63] on div "Integrações" at bounding box center [506, 57] width 42 height 26
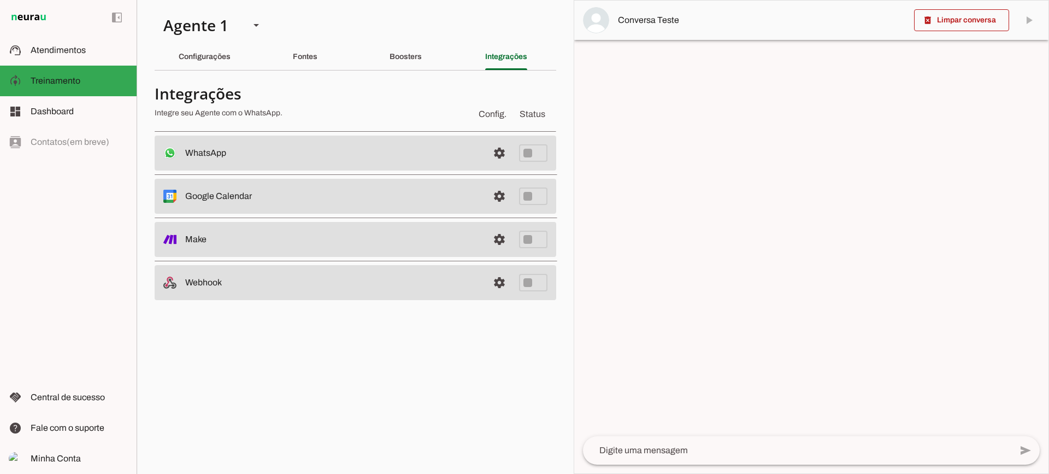
click at [485, 144] on md-item "settings WhatsApp Desconectado O Agente não está conectado ao WhatsApp." at bounding box center [356, 153] width 402 height 35
click at [493, 155] on span at bounding box center [499, 153] width 26 height 26
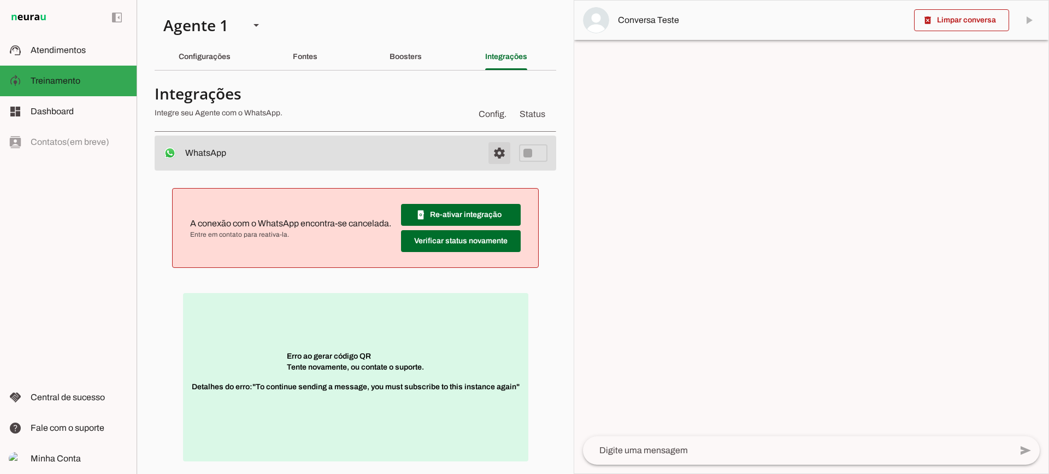
click at [489, 157] on span at bounding box center [499, 153] width 26 height 26
